Goal: Task Accomplishment & Management: Use online tool/utility

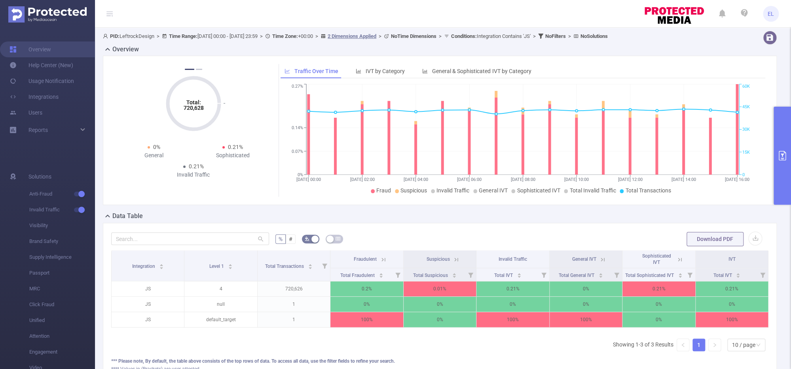
scroll to position [21, 0]
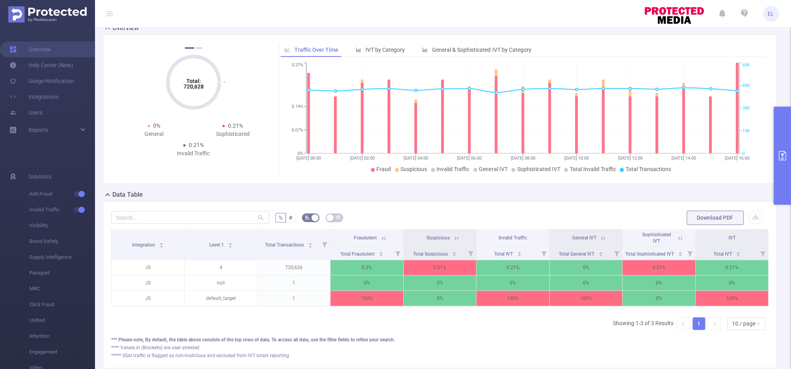
click at [781, 182] on button "primary" at bounding box center [781, 156] width 17 height 98
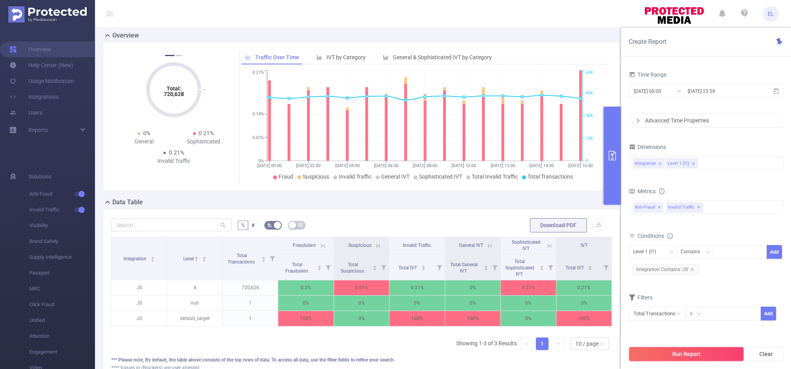
click at [647, 356] on button "Run Report" at bounding box center [685, 354] width 115 height 14
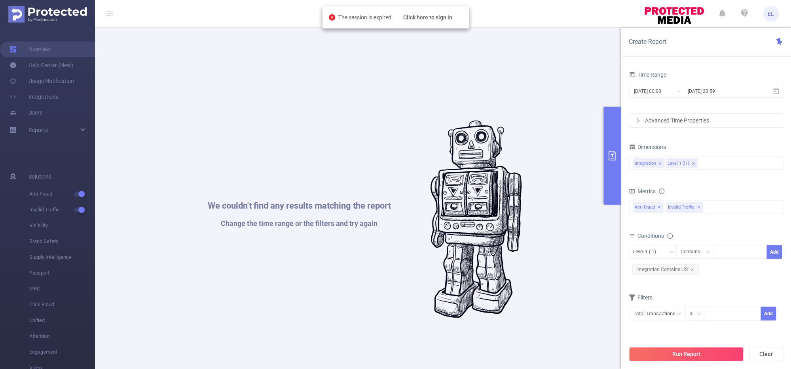
scroll to position [0, 0]
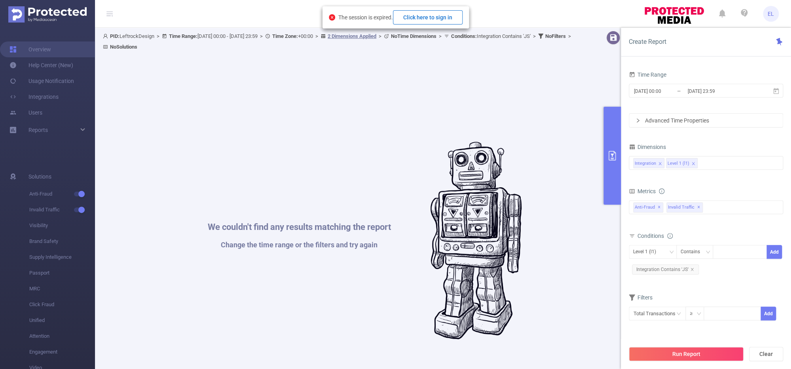
click at [441, 15] on button "Click here to sign in" at bounding box center [428, 17] width 70 height 14
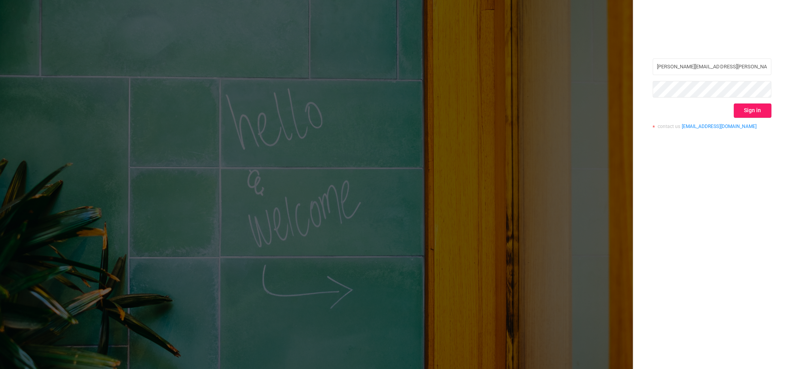
click at [738, 117] on button "Sign in" at bounding box center [752, 111] width 38 height 14
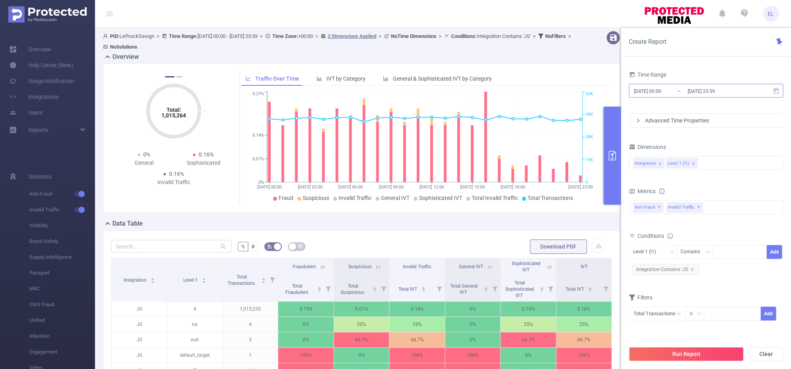
click at [694, 96] on input "[DATE] 23:59" at bounding box center [718, 91] width 64 height 11
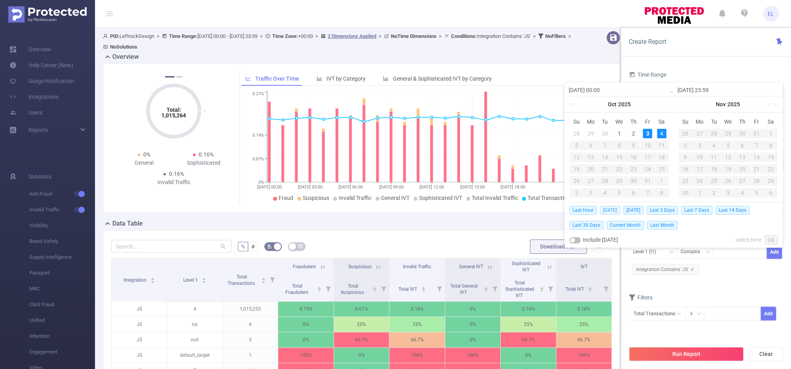
click at [604, 214] on span "[DATE]" at bounding box center [610, 210] width 20 height 9
type input "[DATE] 00:00"
type input "[DATE] 23:59"
click at [604, 214] on div "Total: 1,015,264 Total: 1,015,264 0.16% Fraudulent 0.01% Suspicious 0.17% Inval…" at bounding box center [361, 141] width 523 height 156
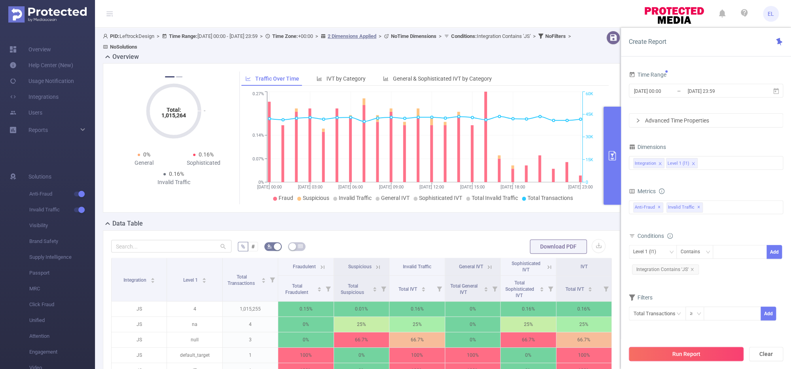
click at [679, 352] on button "Run Report" at bounding box center [685, 354] width 115 height 14
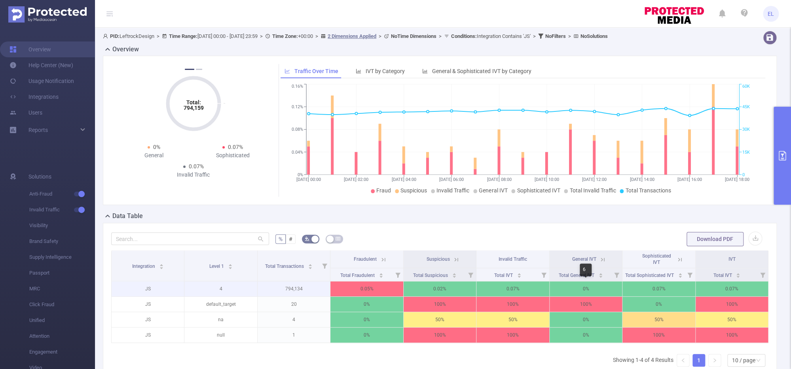
scroll to position [0, 2]
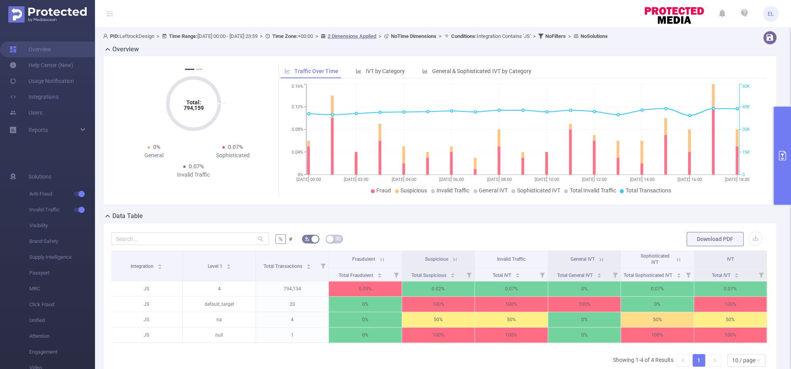
click at [678, 260] on icon at bounding box center [677, 259] width 7 height 7
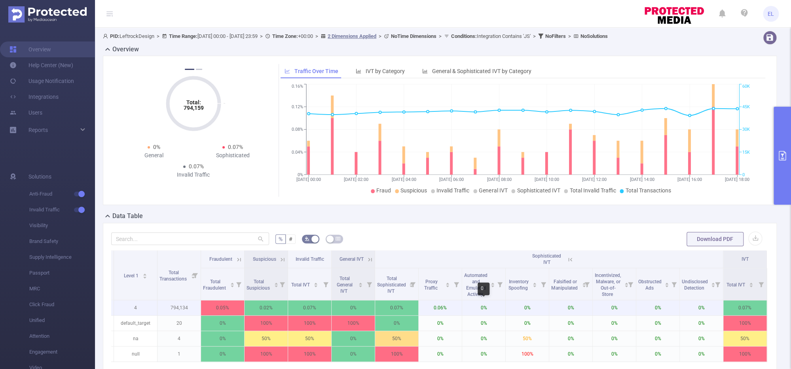
scroll to position [0, 0]
